Goal: Complete application form

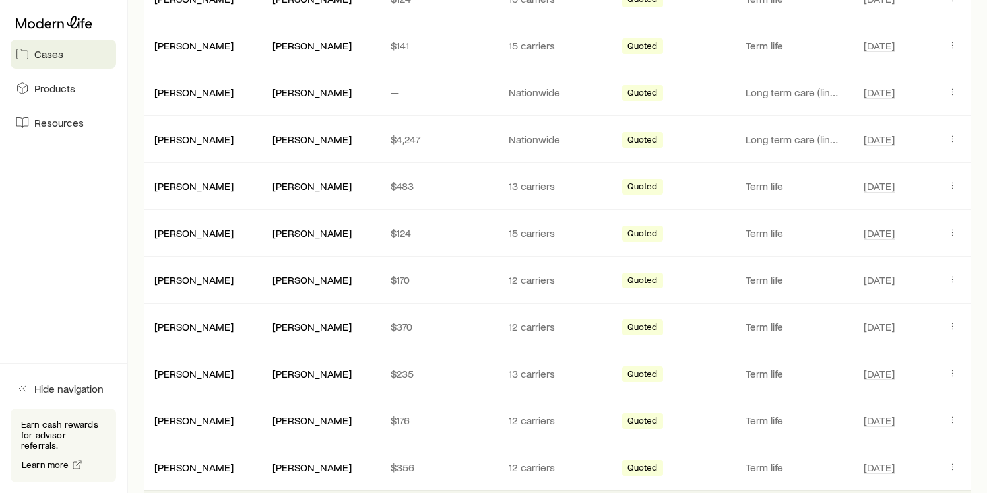
scroll to position [564, 0]
click at [950, 182] on icon "Client cases" at bounding box center [953, 186] width 11 height 11
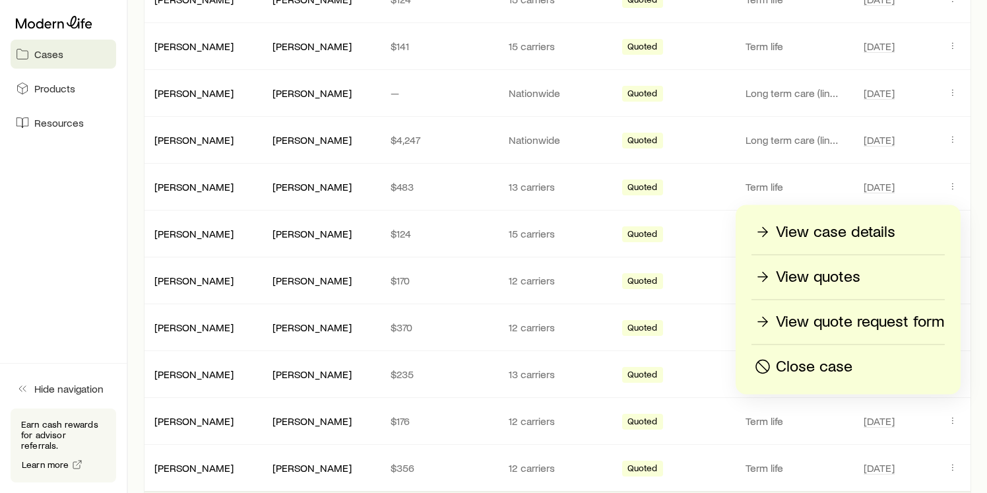
click at [810, 283] on p "View quotes" at bounding box center [818, 277] width 84 height 21
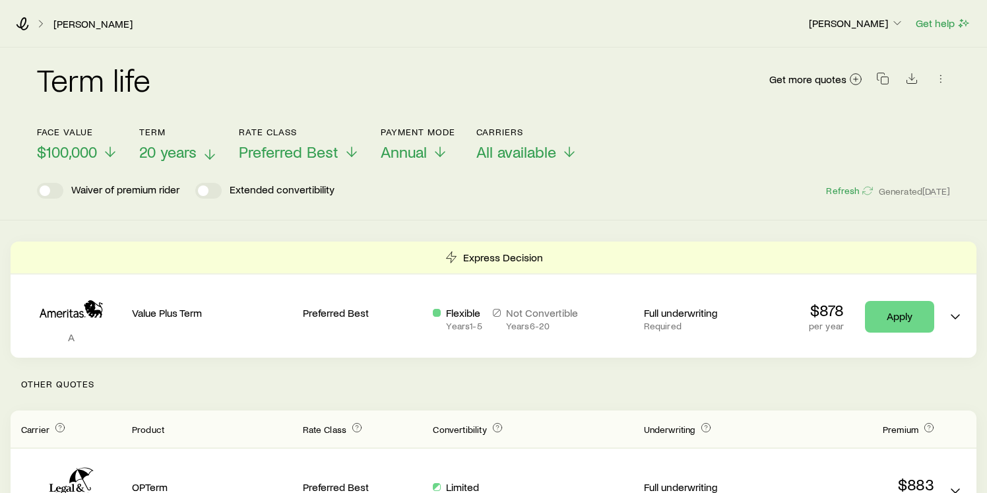
click at [173, 149] on span "20 years" at bounding box center [167, 152] width 57 height 18
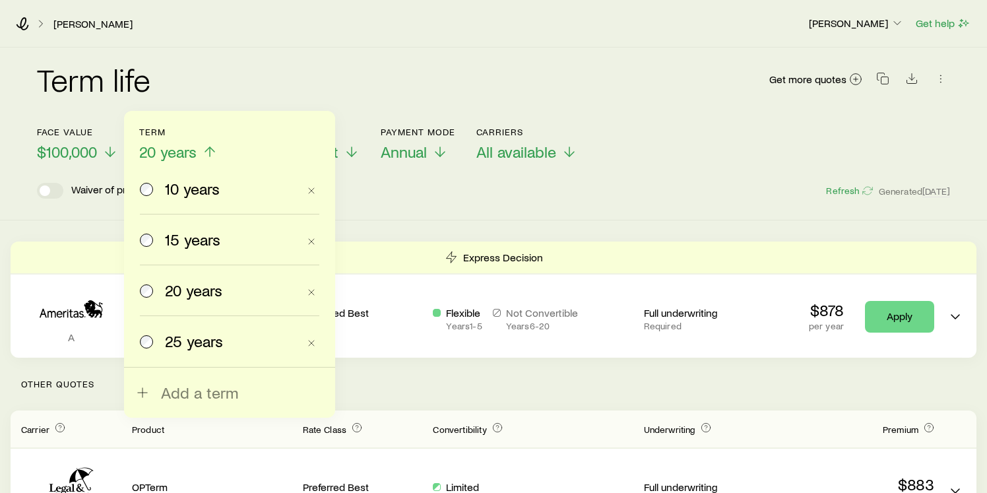
click at [165, 235] on span "15 years" at bounding box center [192, 239] width 55 height 18
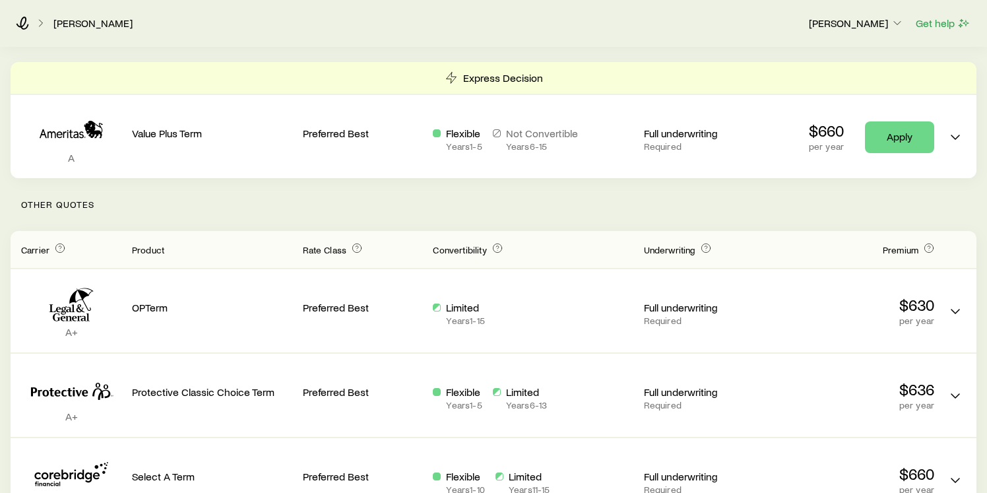
scroll to position [195, 0]
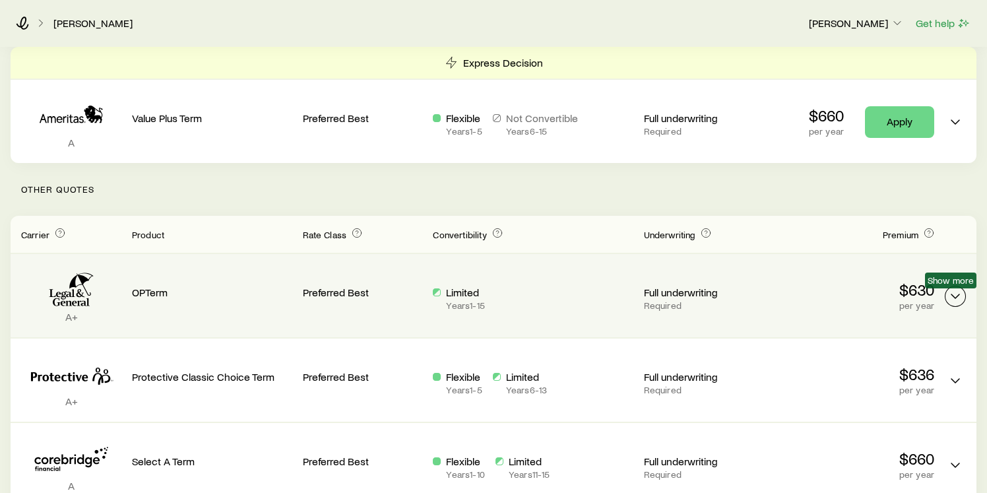
click at [959, 292] on icon "Term quotes" at bounding box center [956, 296] width 16 height 16
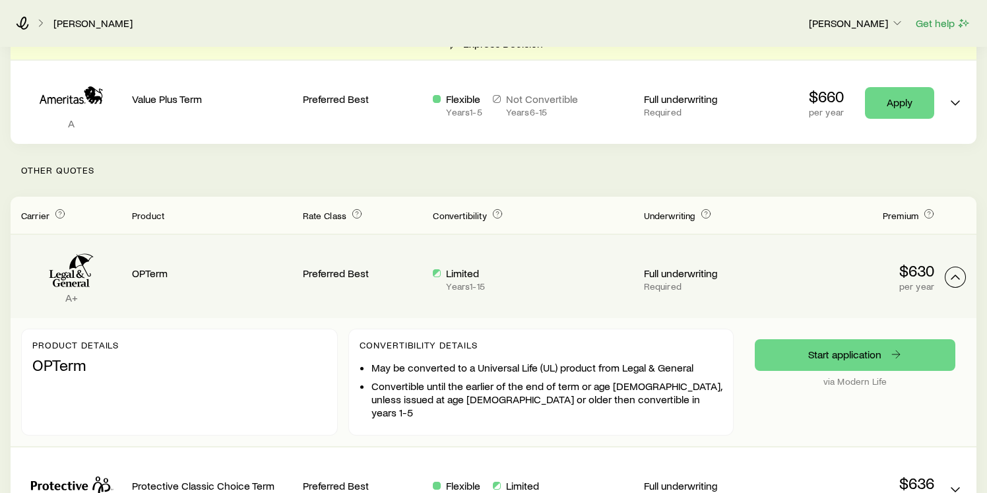
scroll to position [226, 0]
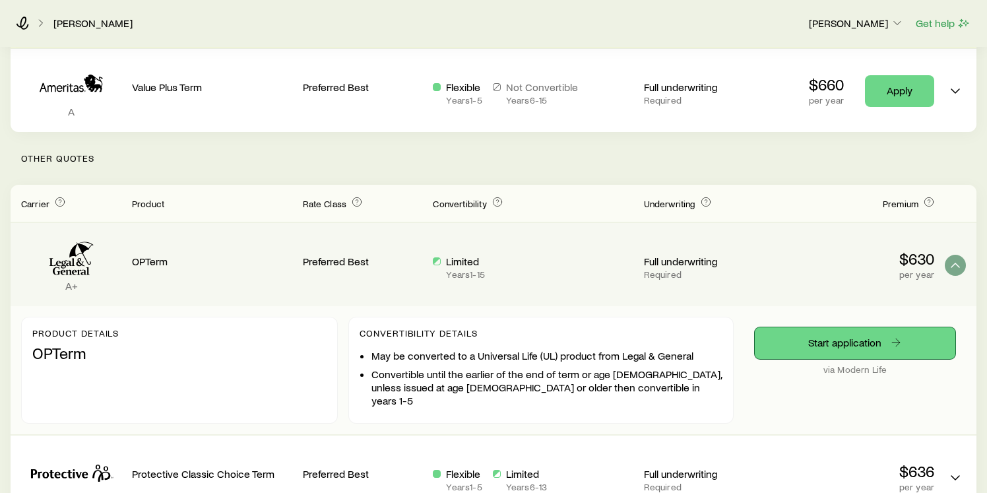
click at [861, 343] on link "Start application" at bounding box center [855, 343] width 201 height 32
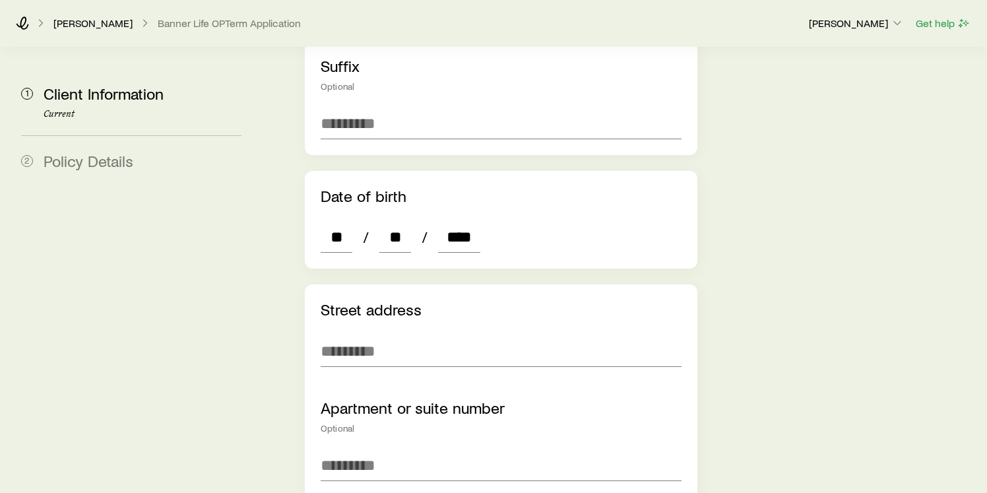
scroll to position [599, 0]
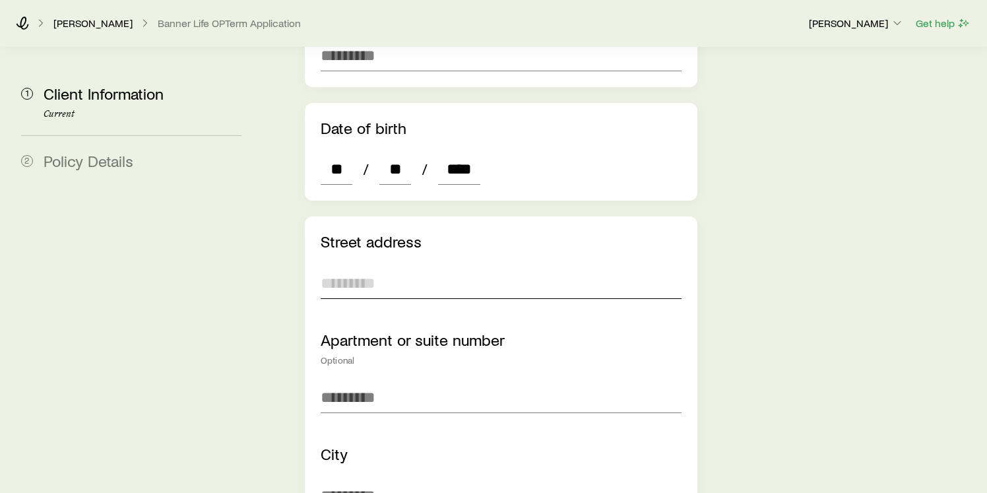
click at [511, 267] on input "text" at bounding box center [501, 283] width 361 height 32
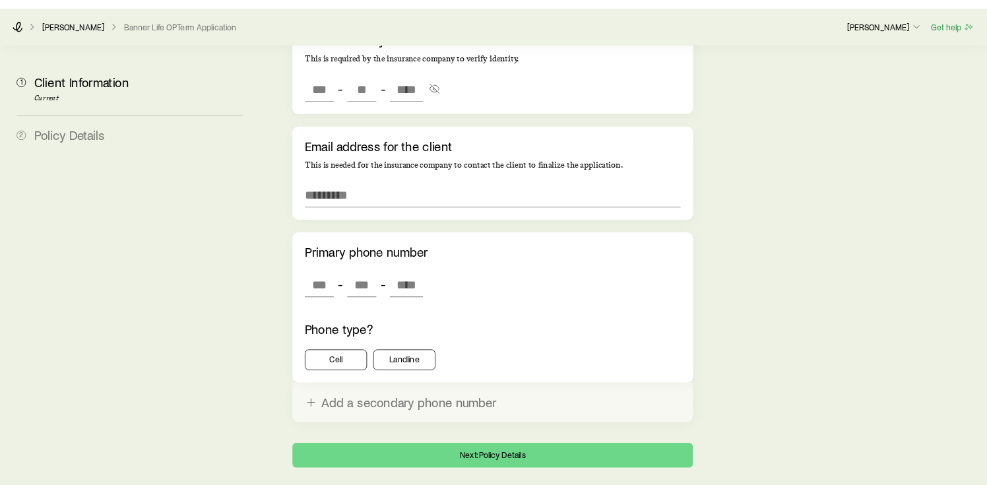
scroll to position [1358, 0]
